Goal: Task Accomplishment & Management: Manage account settings

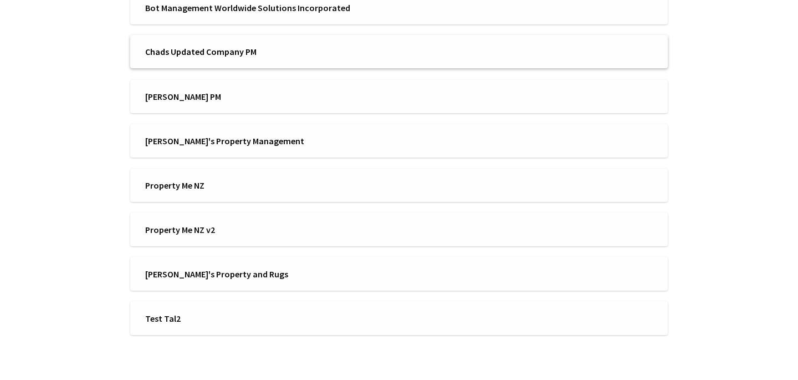
scroll to position [406, 0]
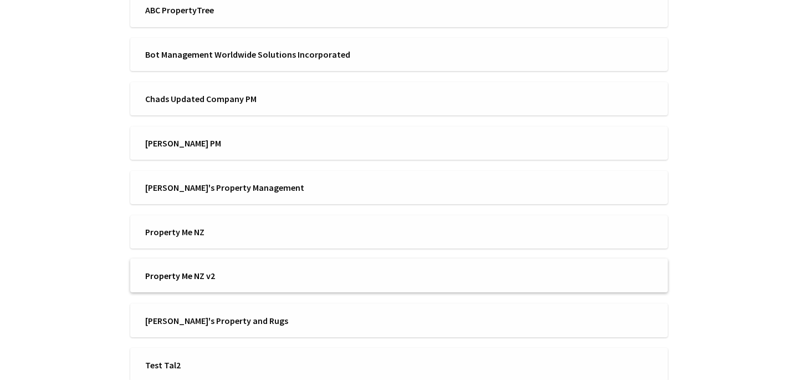
click at [194, 279] on span "Property Me NZ v2" at bounding box center [268, 275] width 247 height 12
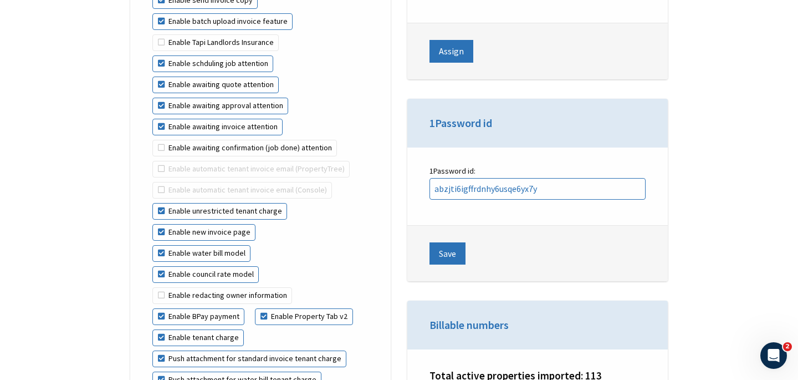
scroll to position [2769, 0]
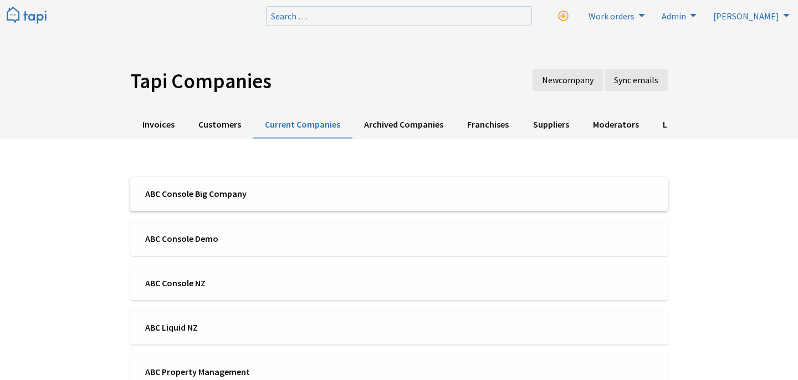
scroll to position [134, 0]
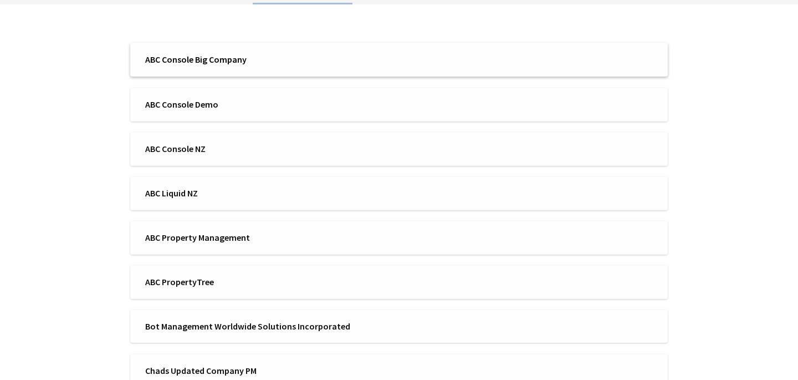
click at [260, 62] on span "ABC Console Big Company" at bounding box center [268, 59] width 247 height 12
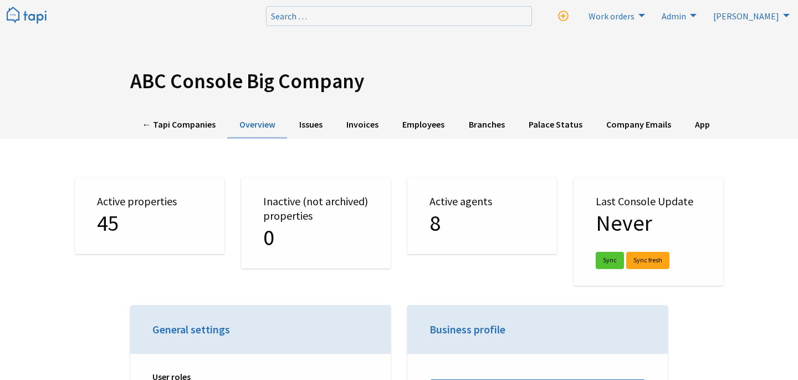
select select "TAPI"
click at [436, 124] on link "Employees" at bounding box center [424, 124] width 66 height 27
